Goal: Find specific page/section: Find specific page/section

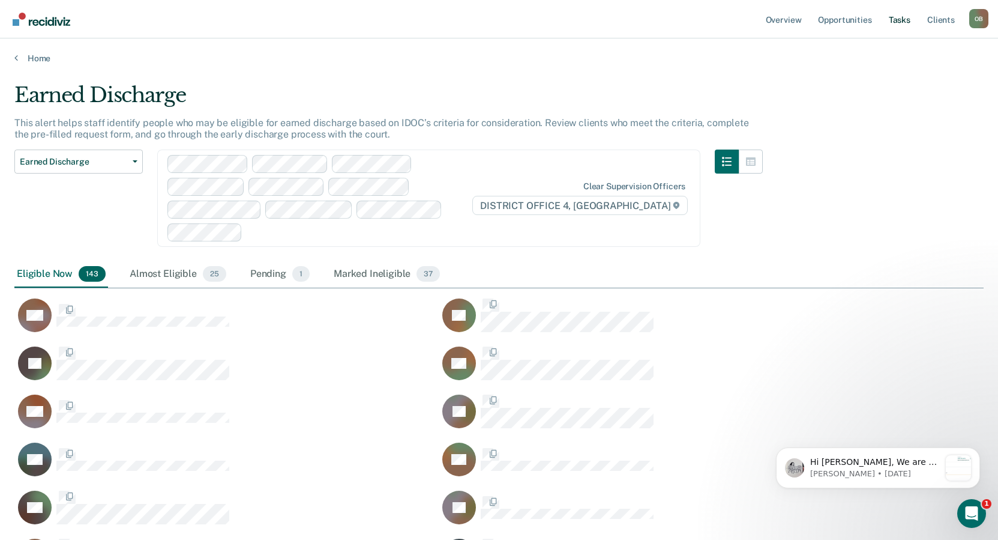
click at [895, 17] on link "Tasks" at bounding box center [899, 19] width 26 height 38
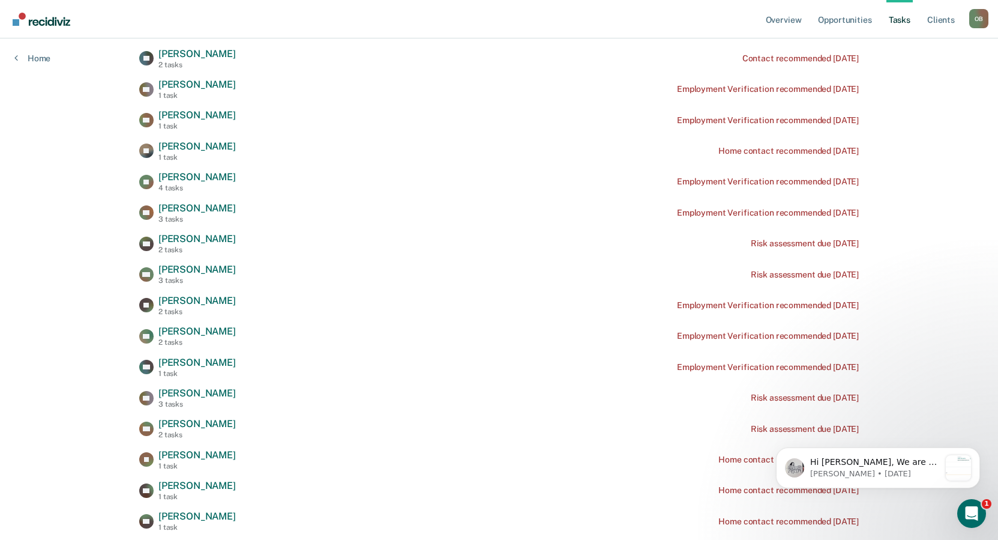
scroll to position [2701, 0]
